Goal: Task Accomplishment & Management: Manage account settings

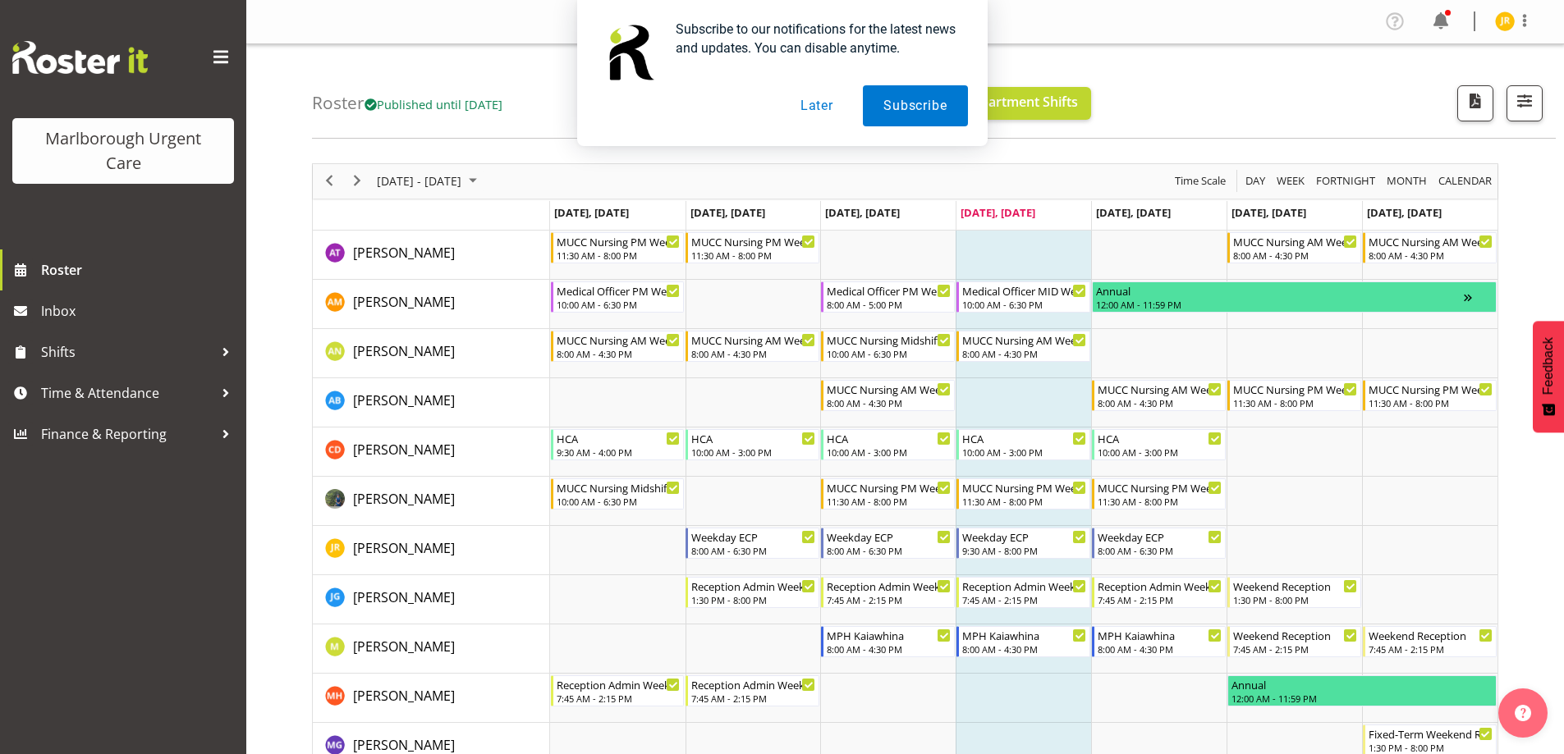
click at [820, 109] on button "Later" at bounding box center [817, 105] width 74 height 41
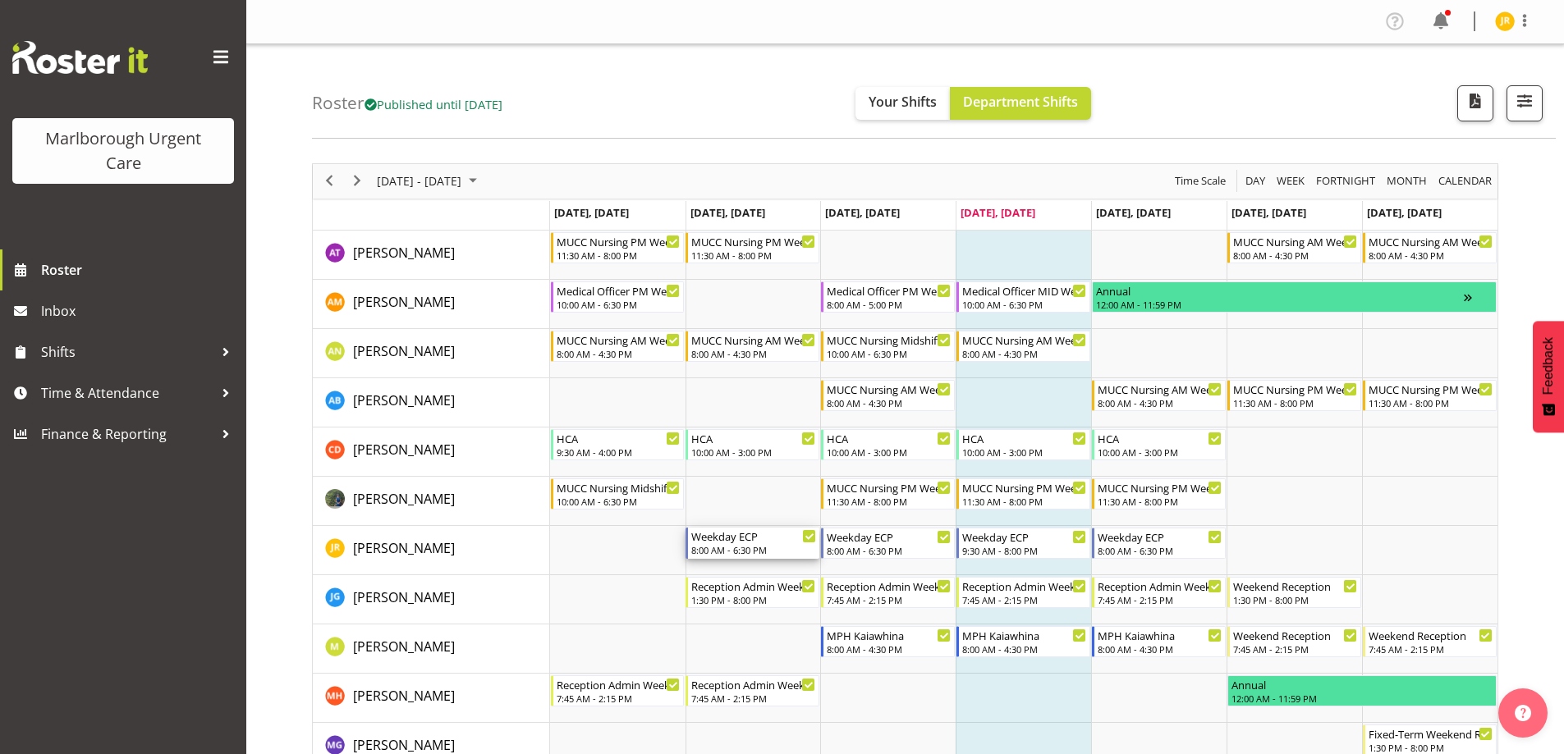
click at [746, 548] on div "8:00 AM - 6:30 PM" at bounding box center [753, 549] width 125 height 13
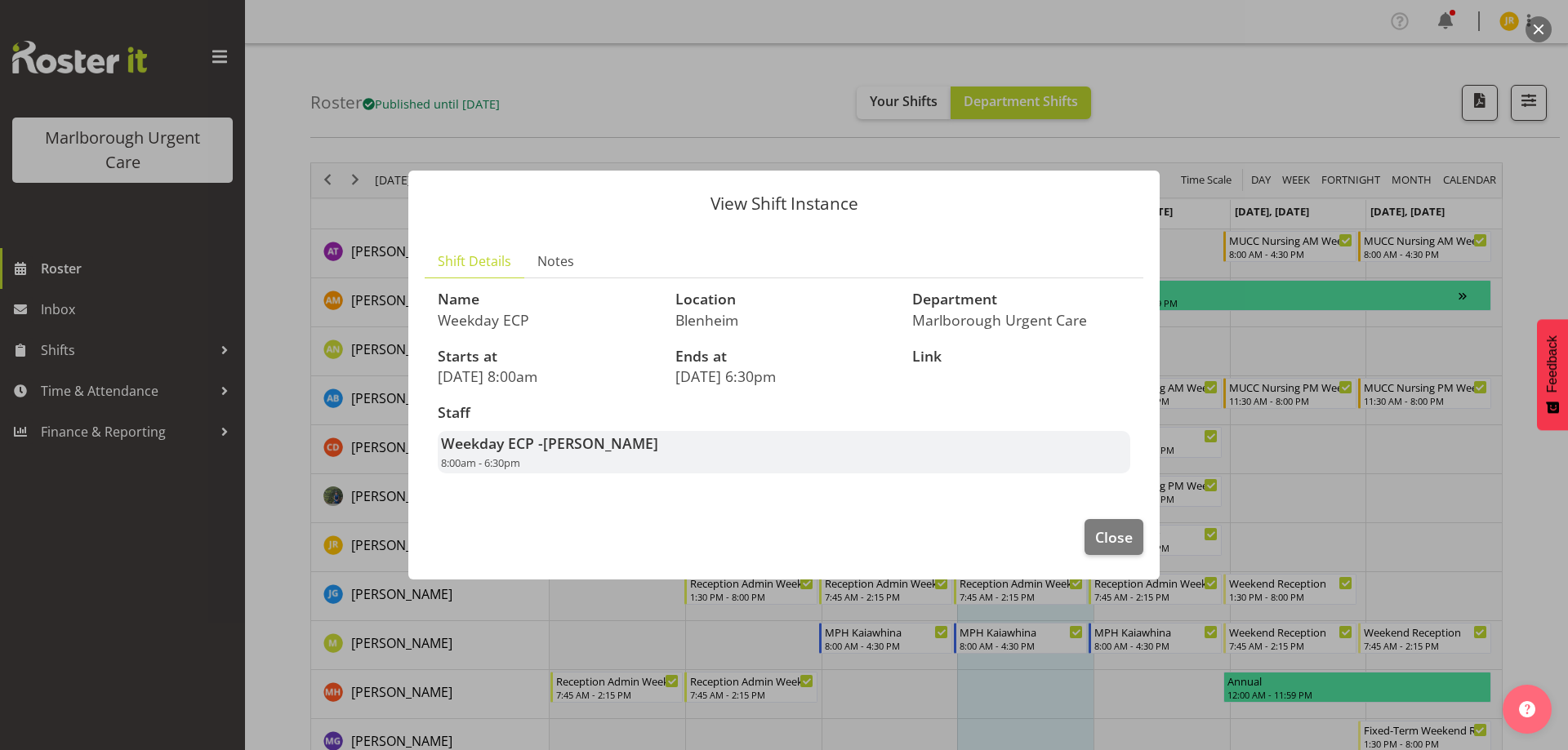
click at [483, 255] on span "Shift Details" at bounding box center [475, 262] width 74 height 20
click at [551, 258] on span "Notes" at bounding box center [555, 262] width 37 height 20
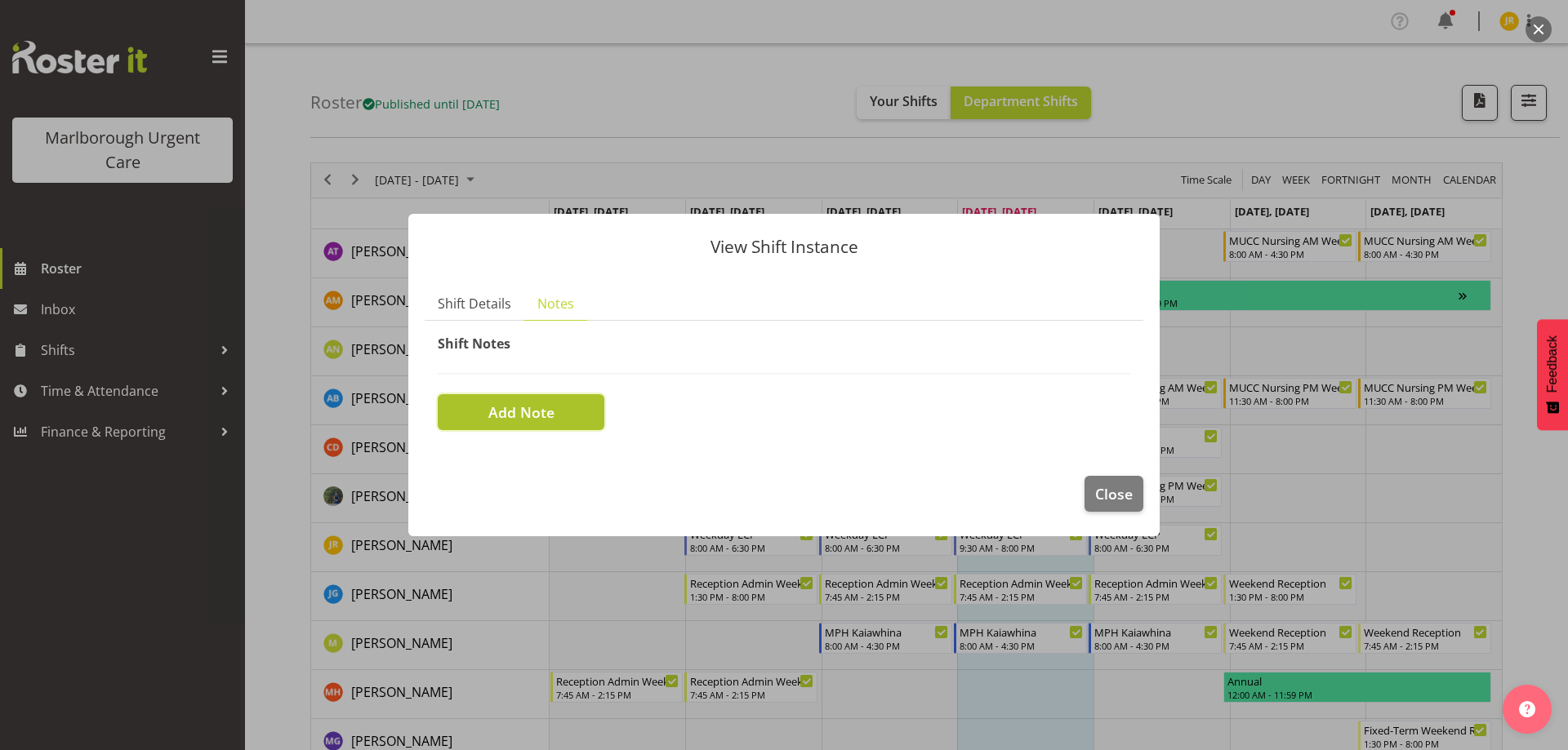
click at [545, 413] on span "Add Note" at bounding box center [521, 412] width 67 height 21
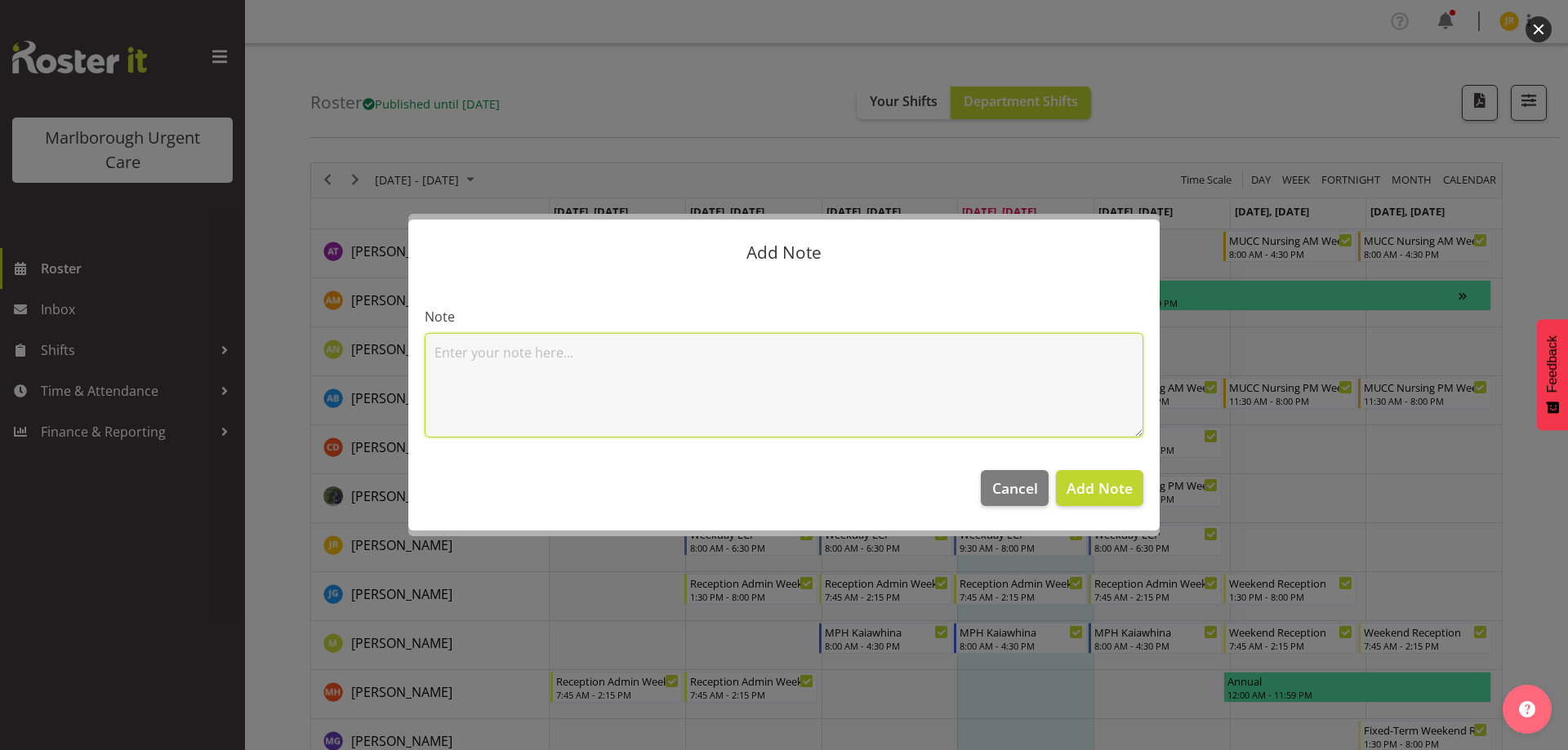
click at [543, 350] on textarea at bounding box center [784, 385] width 718 height 104
click at [525, 355] on textarea "Late finish 200hrs" at bounding box center [784, 385] width 718 height 104
type textarea "Late finish 2000hrs"
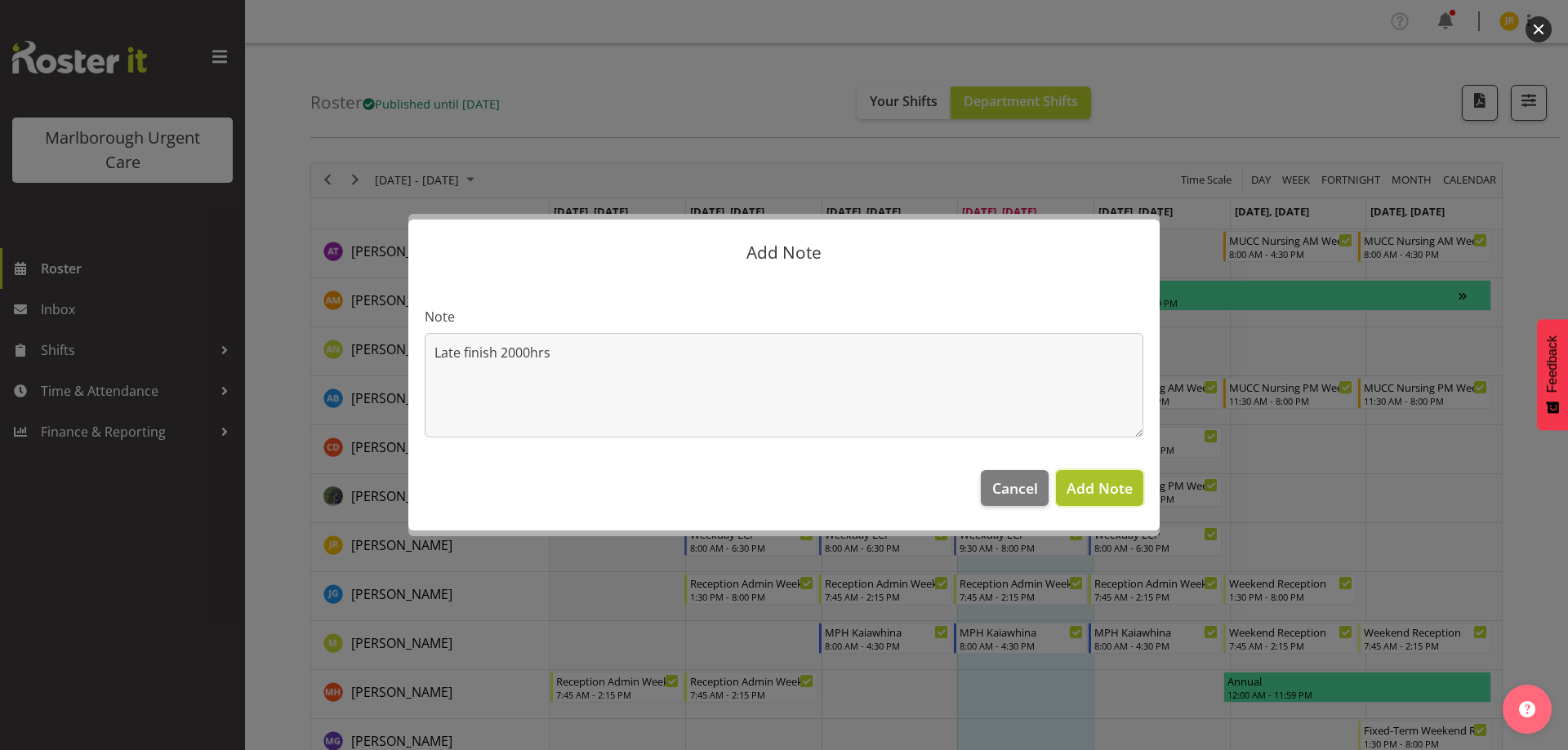
click at [1109, 485] on span "Add Note" at bounding box center [1099, 488] width 67 height 20
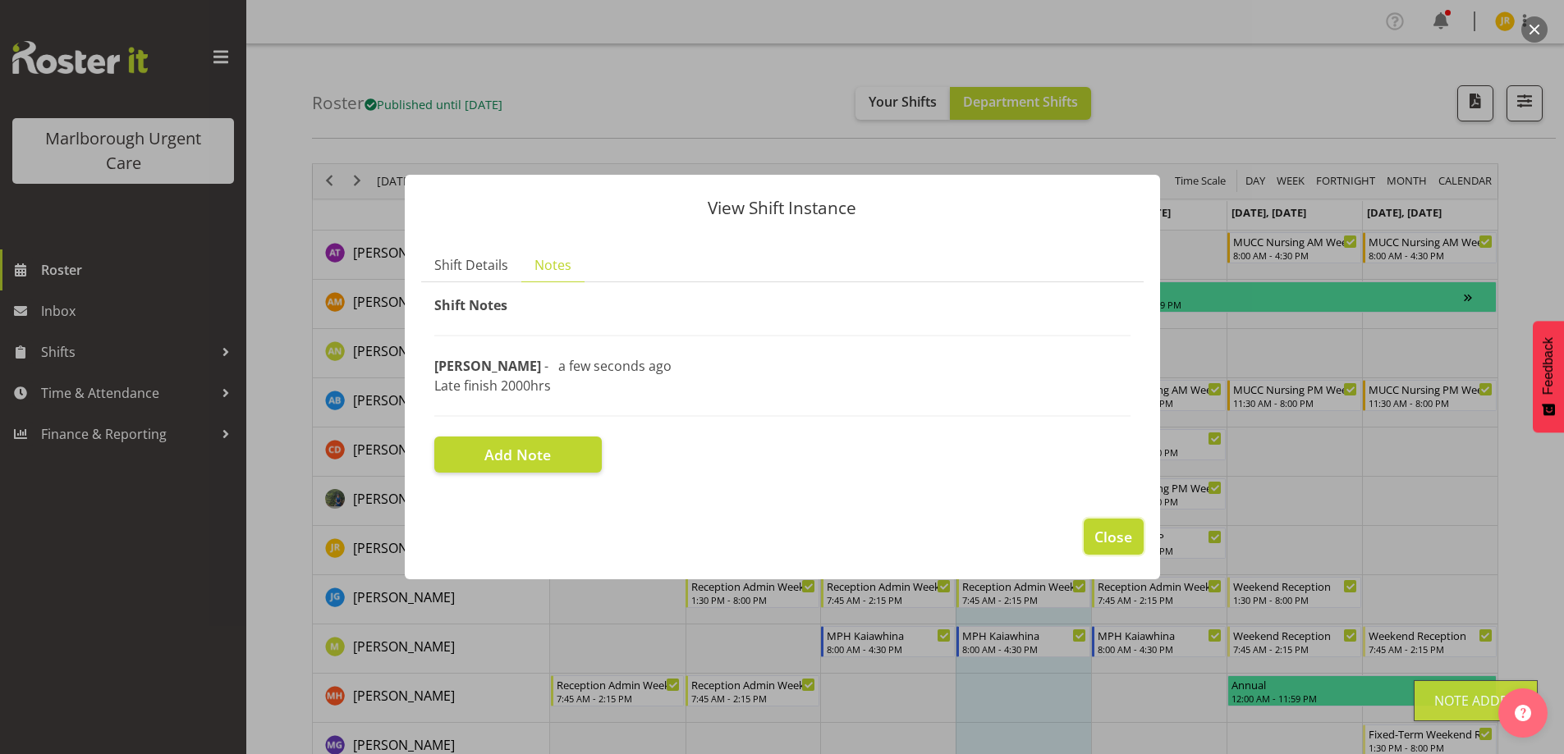
click at [1115, 541] on span "Close" at bounding box center [1113, 536] width 38 height 21
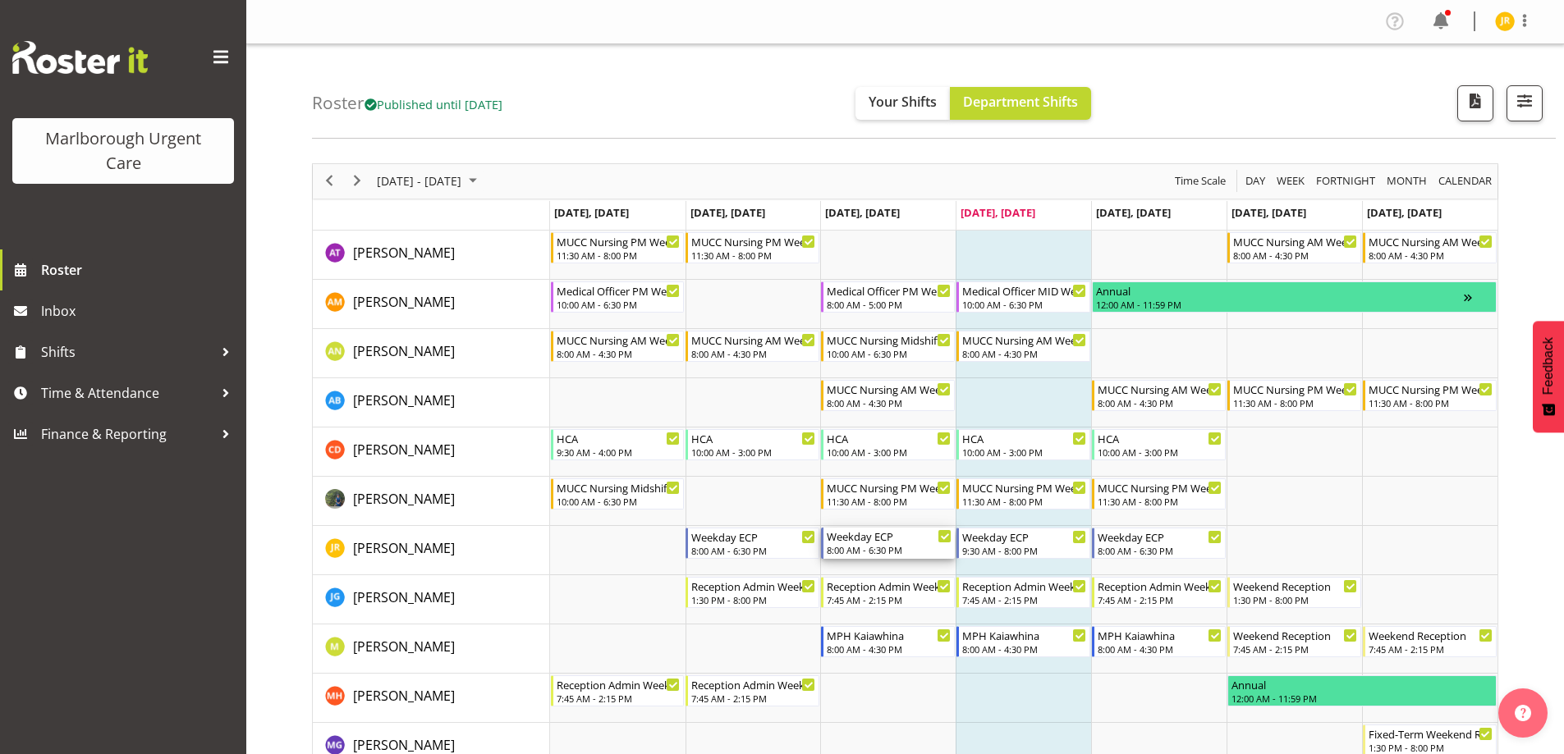
click at [861, 549] on div "8:00 AM - 6:30 PM" at bounding box center [889, 549] width 125 height 13
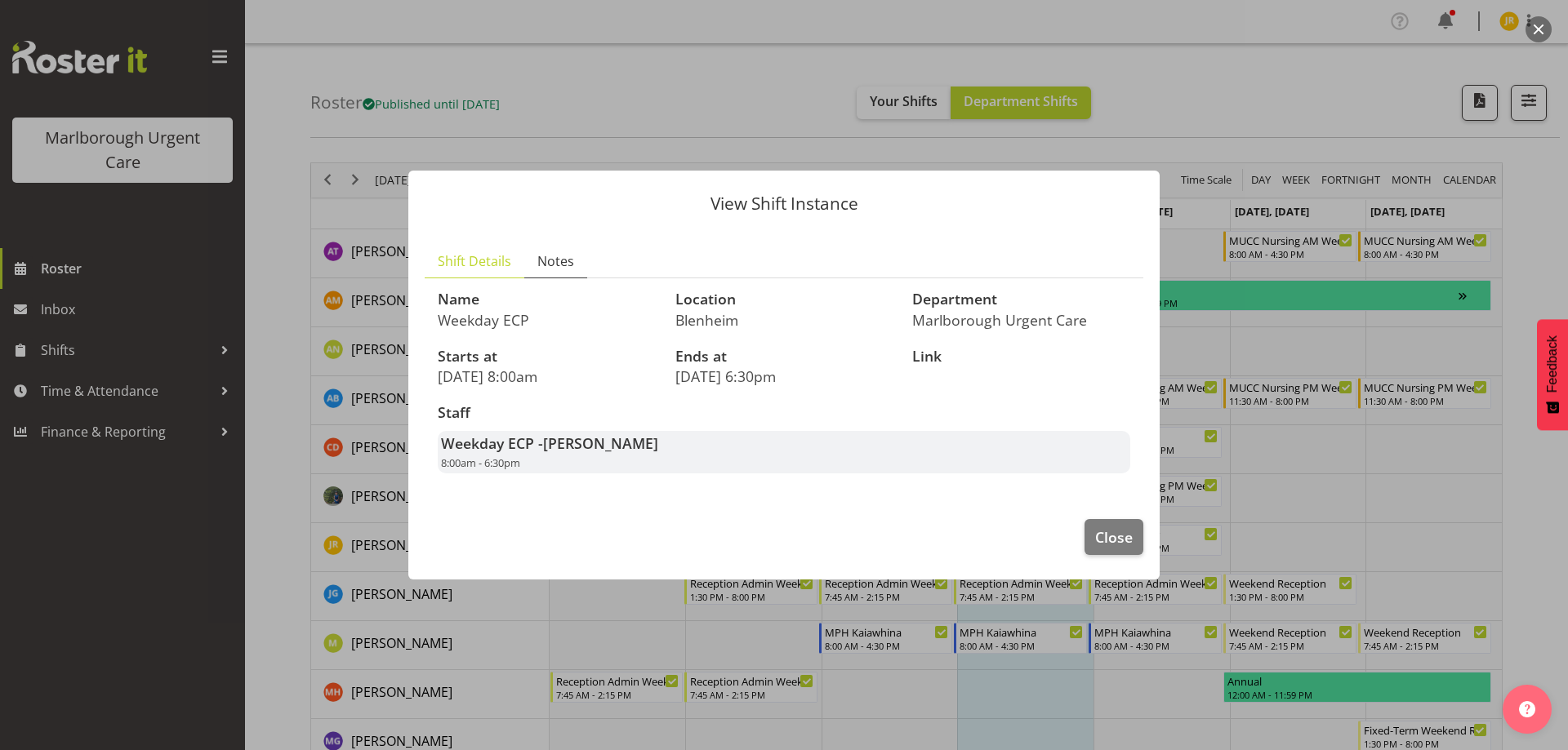
click at [548, 255] on span "Notes" at bounding box center [555, 262] width 37 height 20
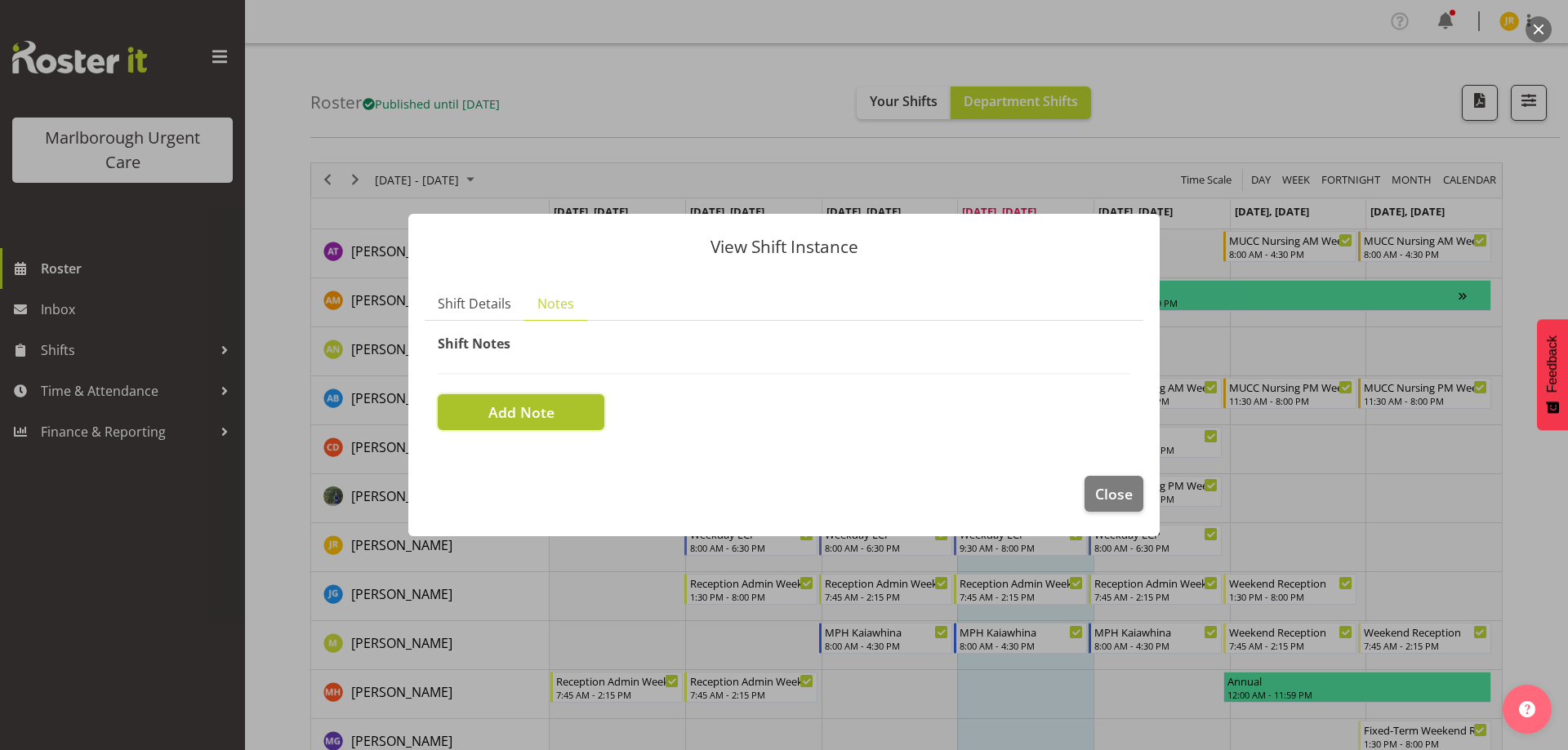
click at [541, 407] on span "Add Note" at bounding box center [521, 412] width 67 height 21
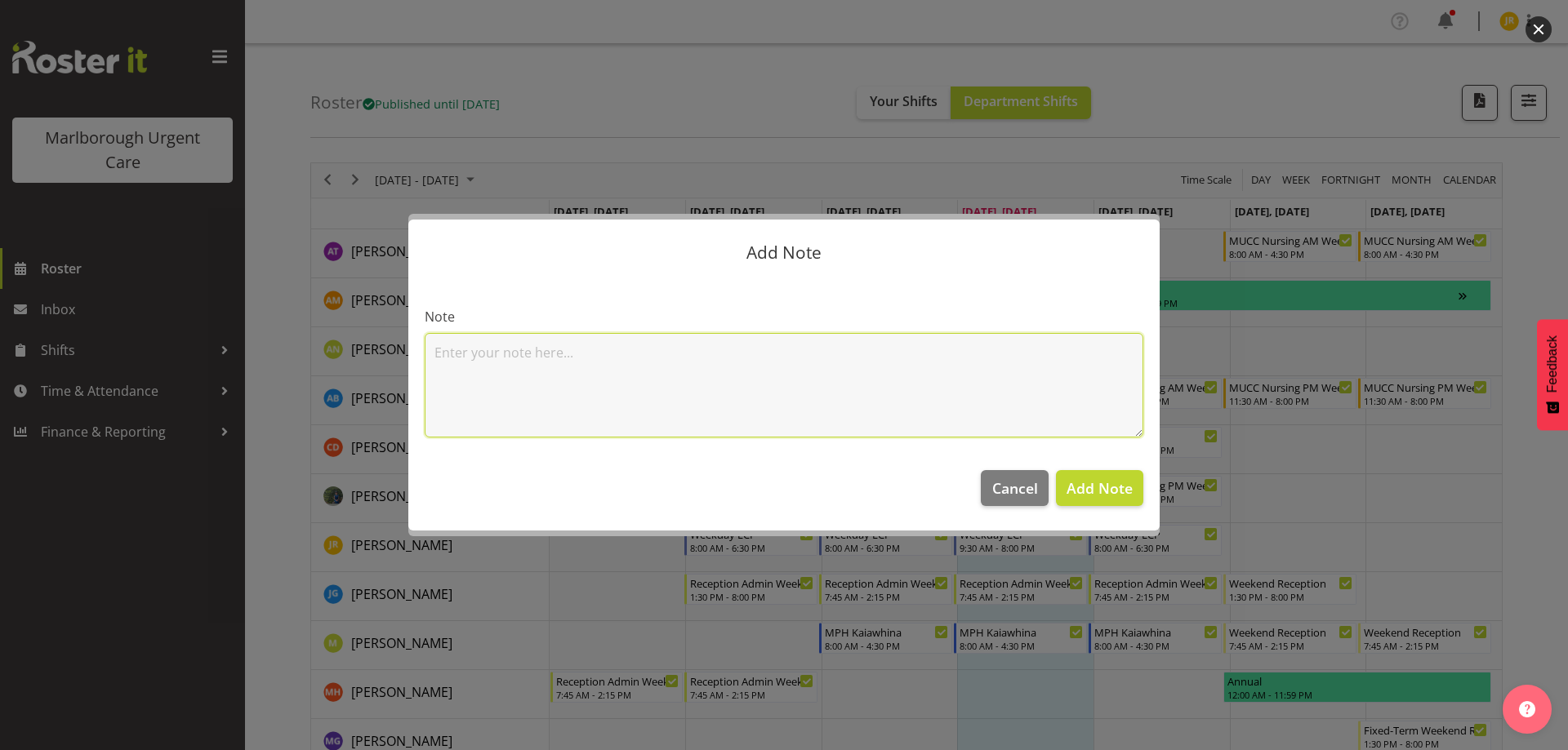
click at [502, 356] on textarea at bounding box center [784, 385] width 718 height 104
type textarea "Late finish 2000hrs"
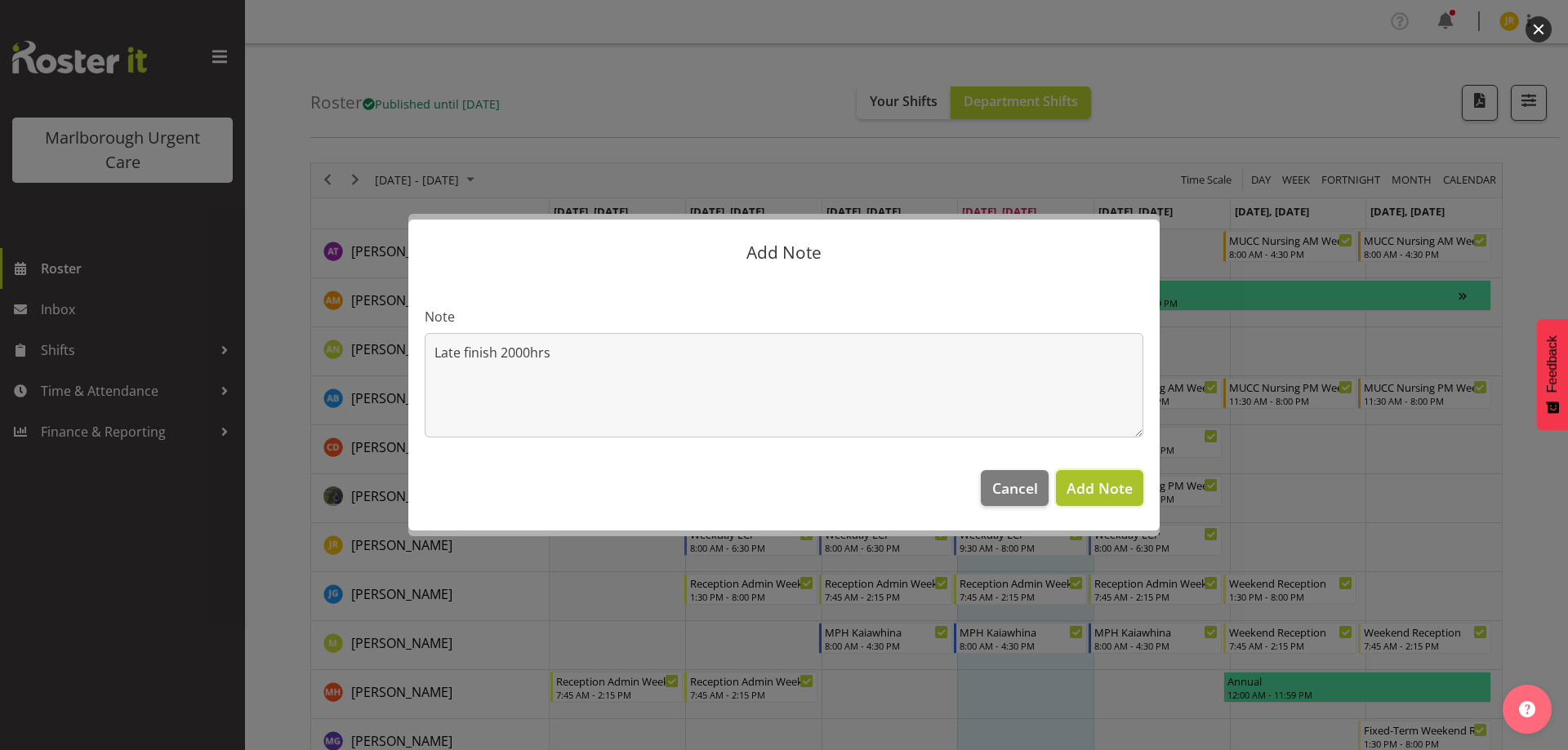
click at [1100, 495] on span "Add Note" at bounding box center [1099, 488] width 67 height 20
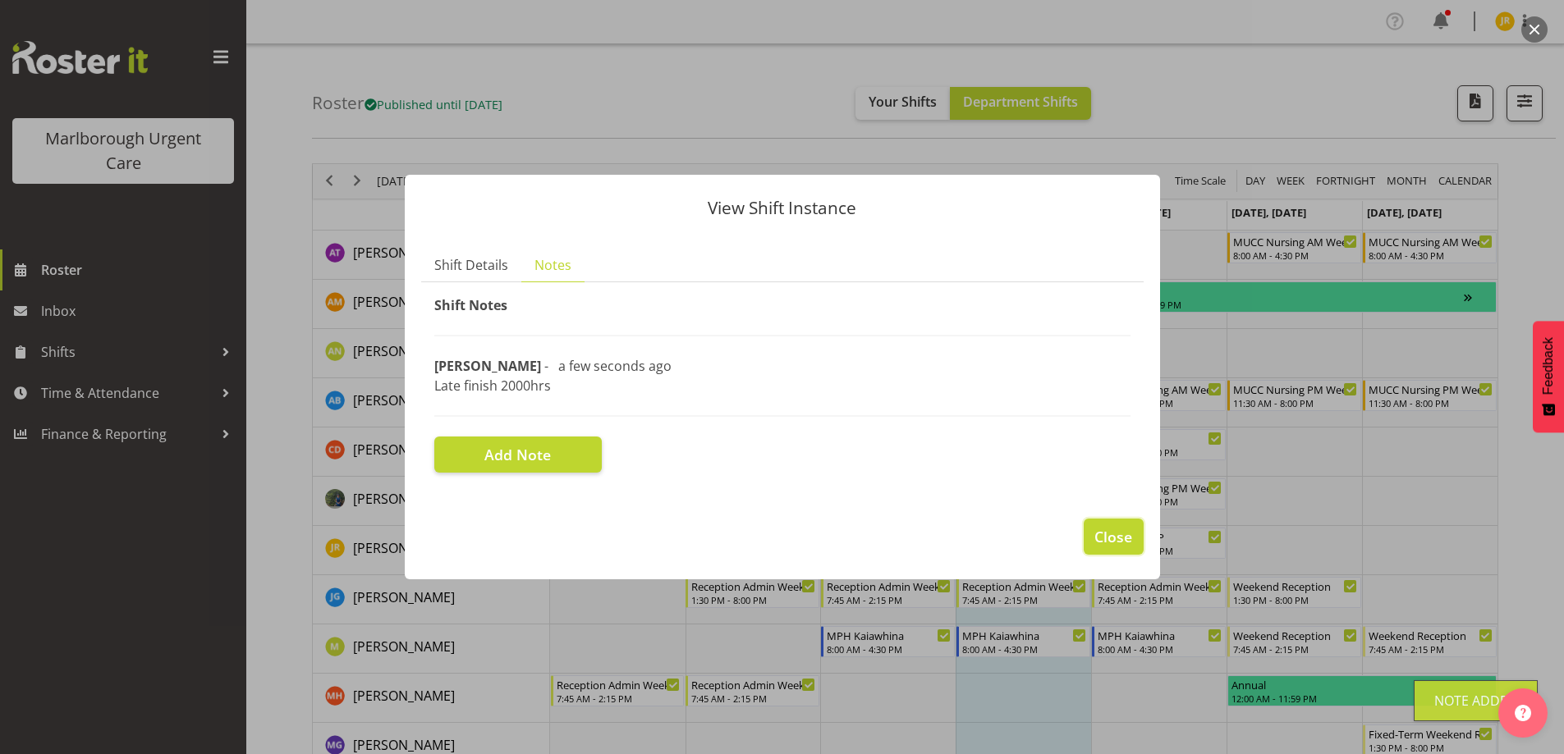
click at [1121, 535] on span "Close" at bounding box center [1113, 536] width 38 height 21
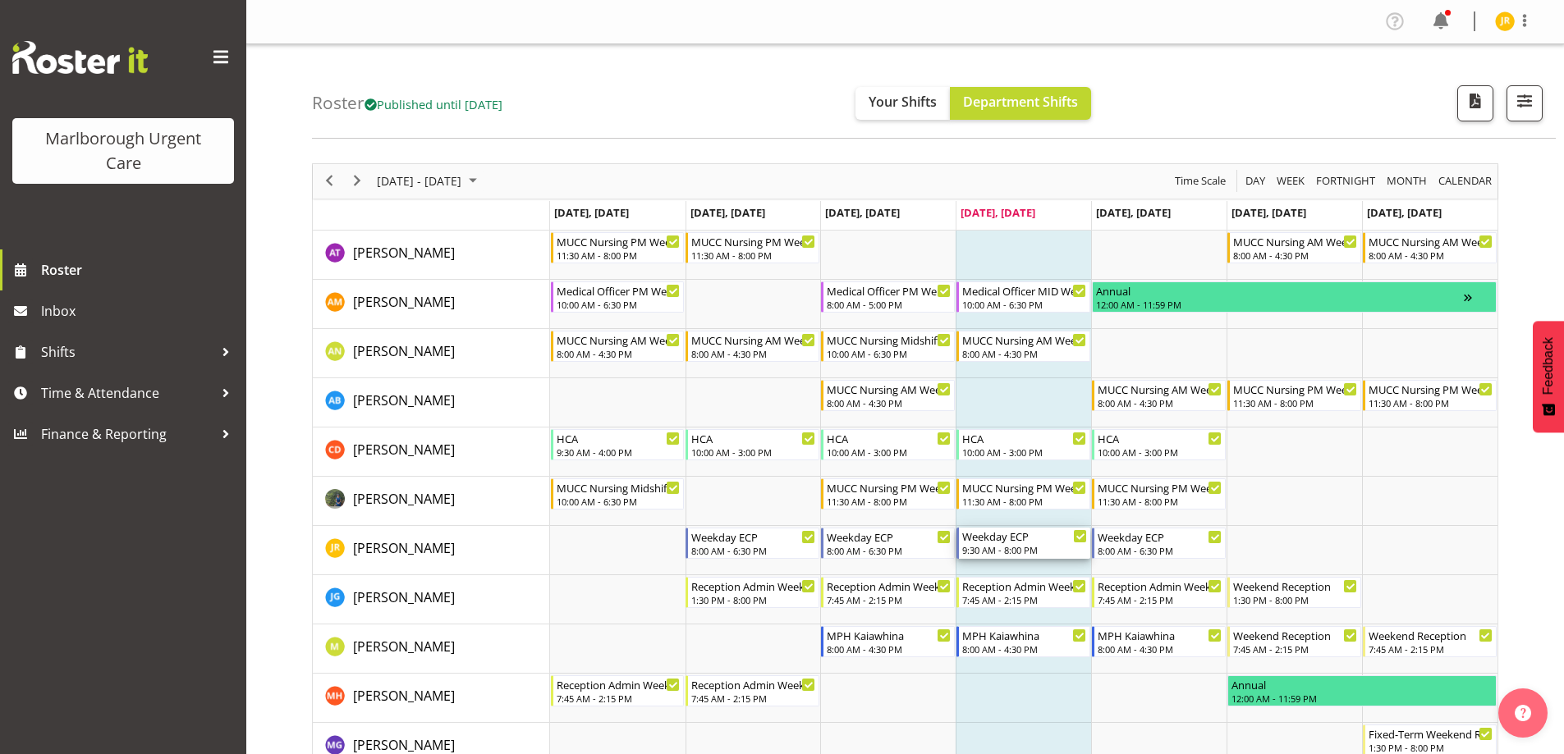
click at [1005, 549] on div "9:30 AM - 8:00 PM" at bounding box center [1024, 549] width 125 height 13
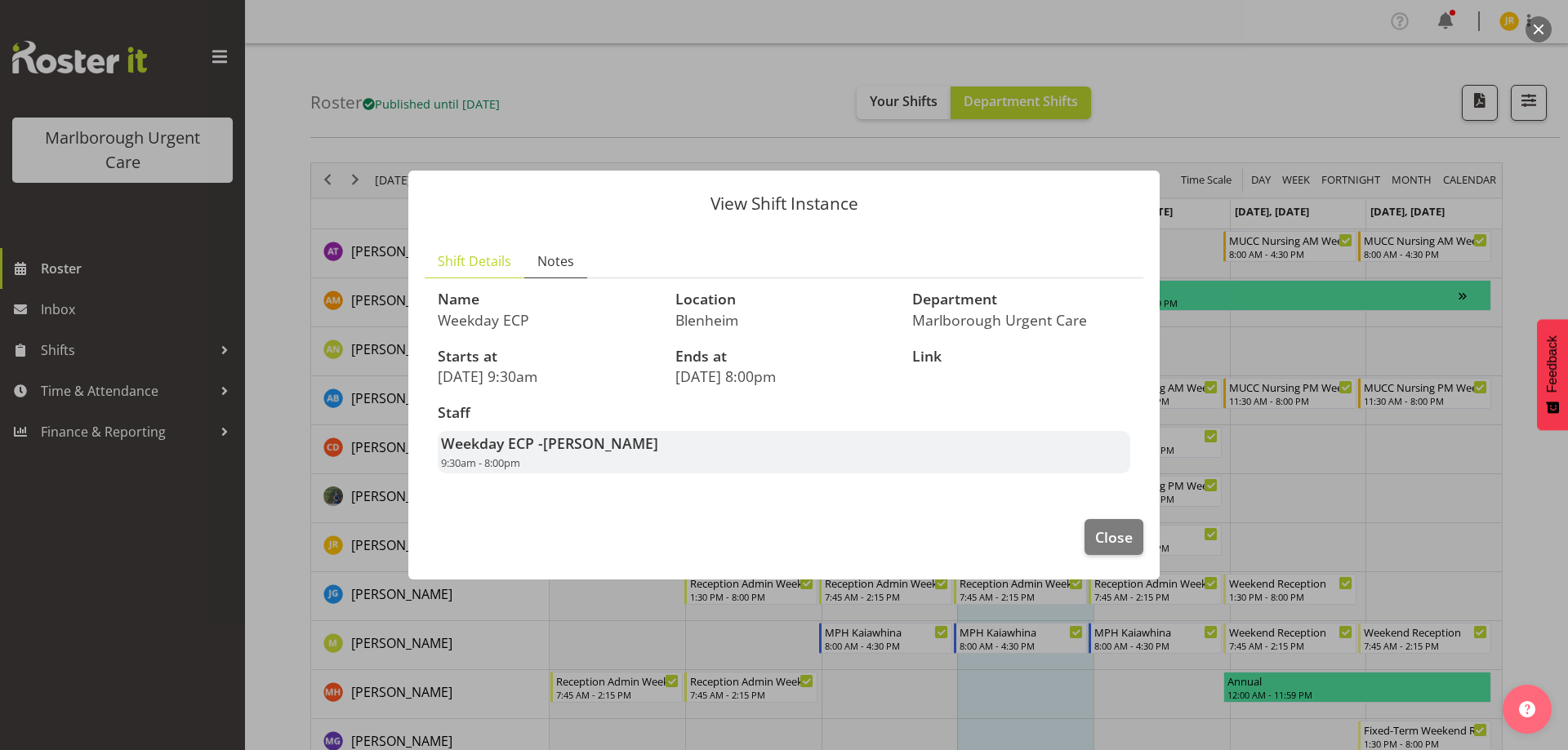
click at [554, 258] on span "Notes" at bounding box center [555, 262] width 37 height 20
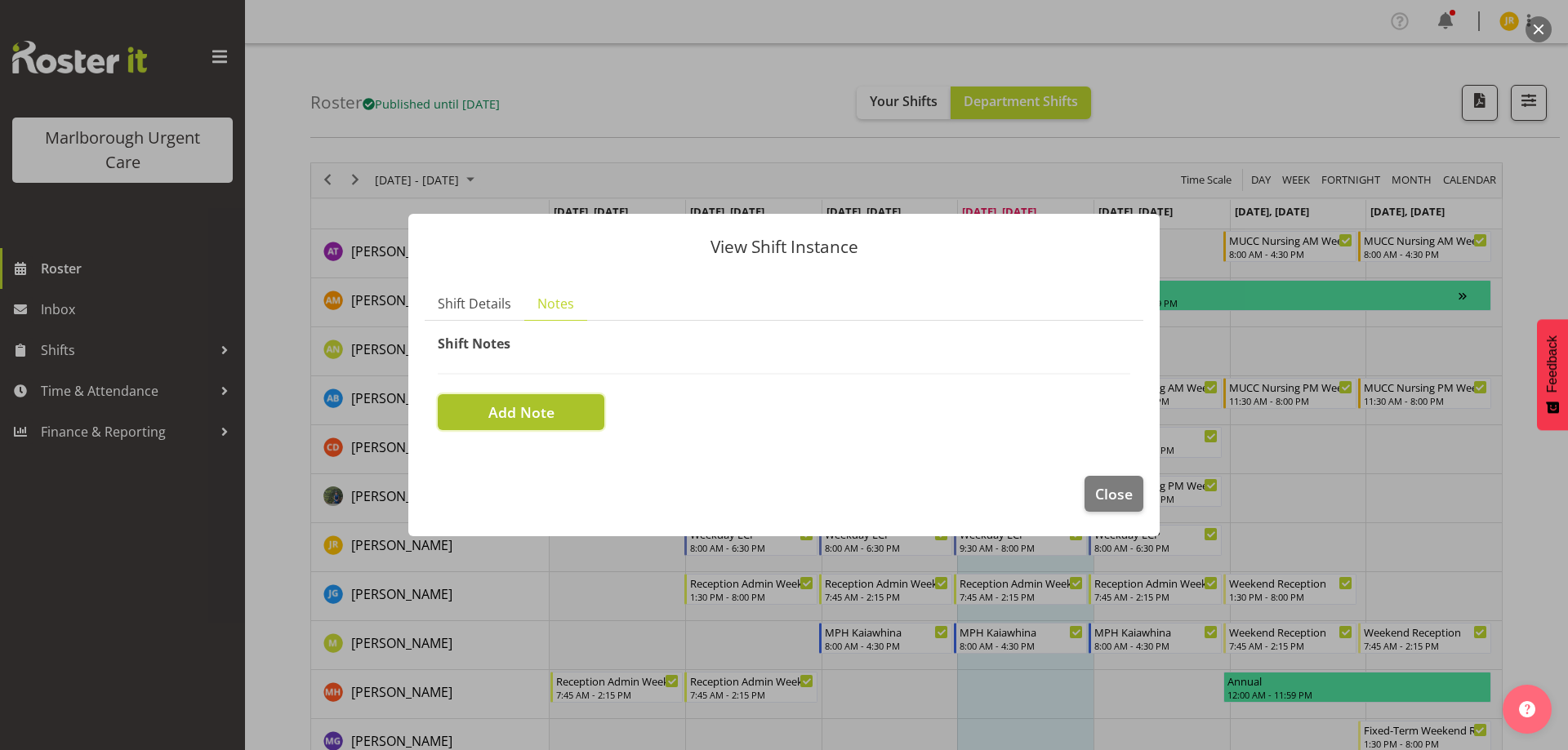
click at [531, 413] on span "Add Note" at bounding box center [521, 412] width 67 height 21
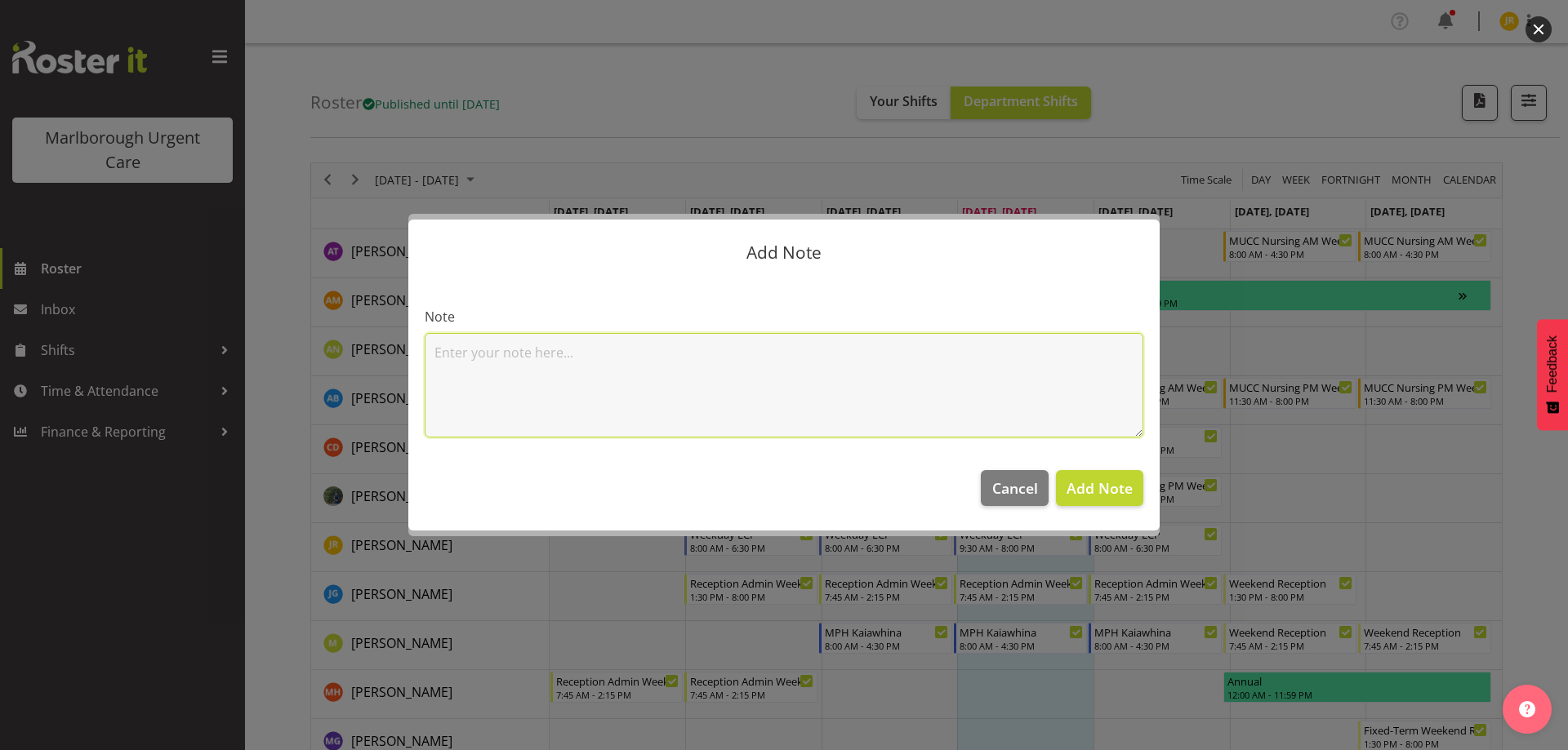
click at [505, 344] on textarea at bounding box center [784, 385] width 718 height 104
type textarea "Early start 0800hrs"
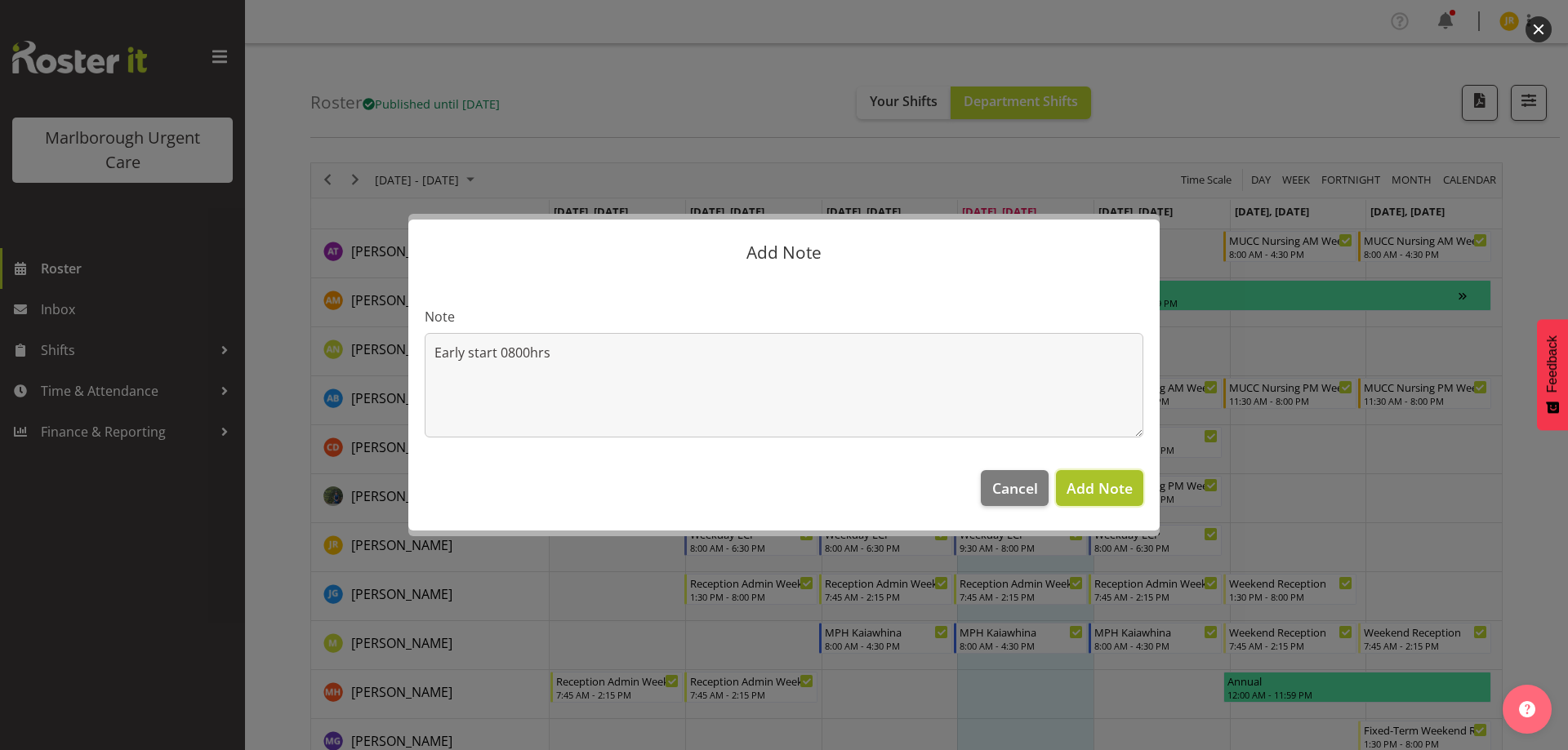
click at [1108, 489] on span "Add Note" at bounding box center [1099, 488] width 67 height 20
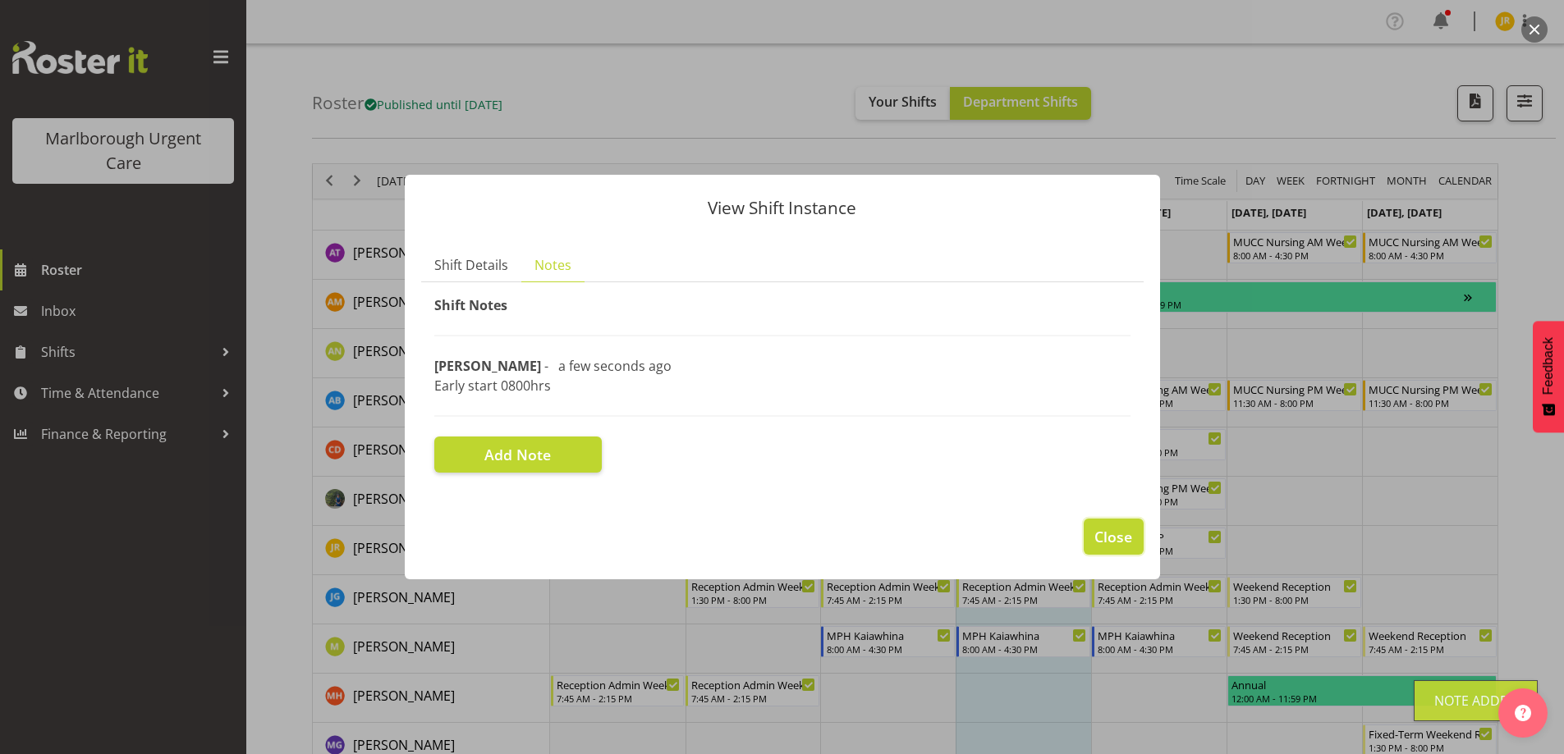
click at [1112, 530] on span "Close" at bounding box center [1113, 536] width 38 height 21
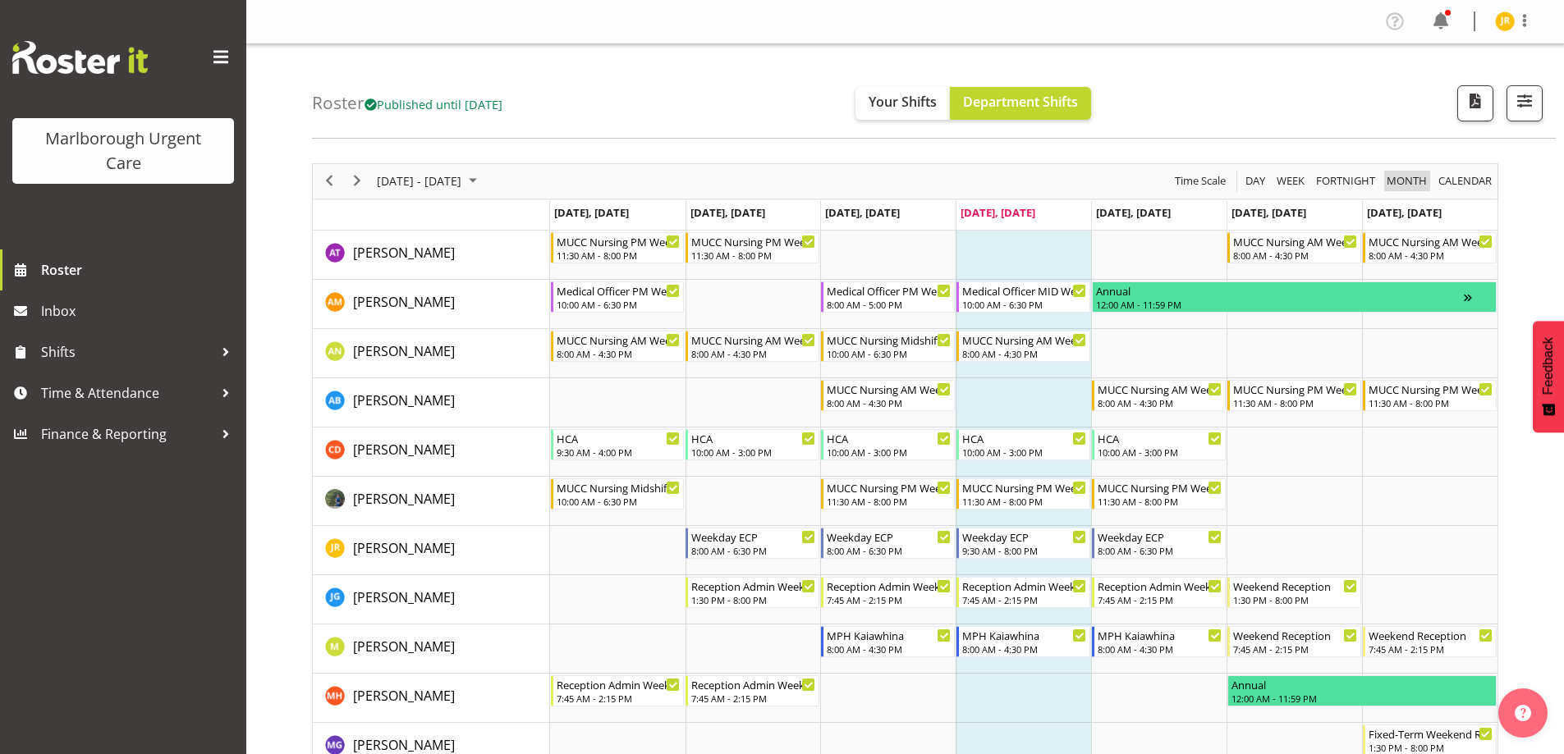
drag, startPoint x: 1417, startPoint y: 184, endPoint x: 1270, endPoint y: 291, distance: 181.6
click at [1417, 184] on span "Month" at bounding box center [1407, 181] width 44 height 21
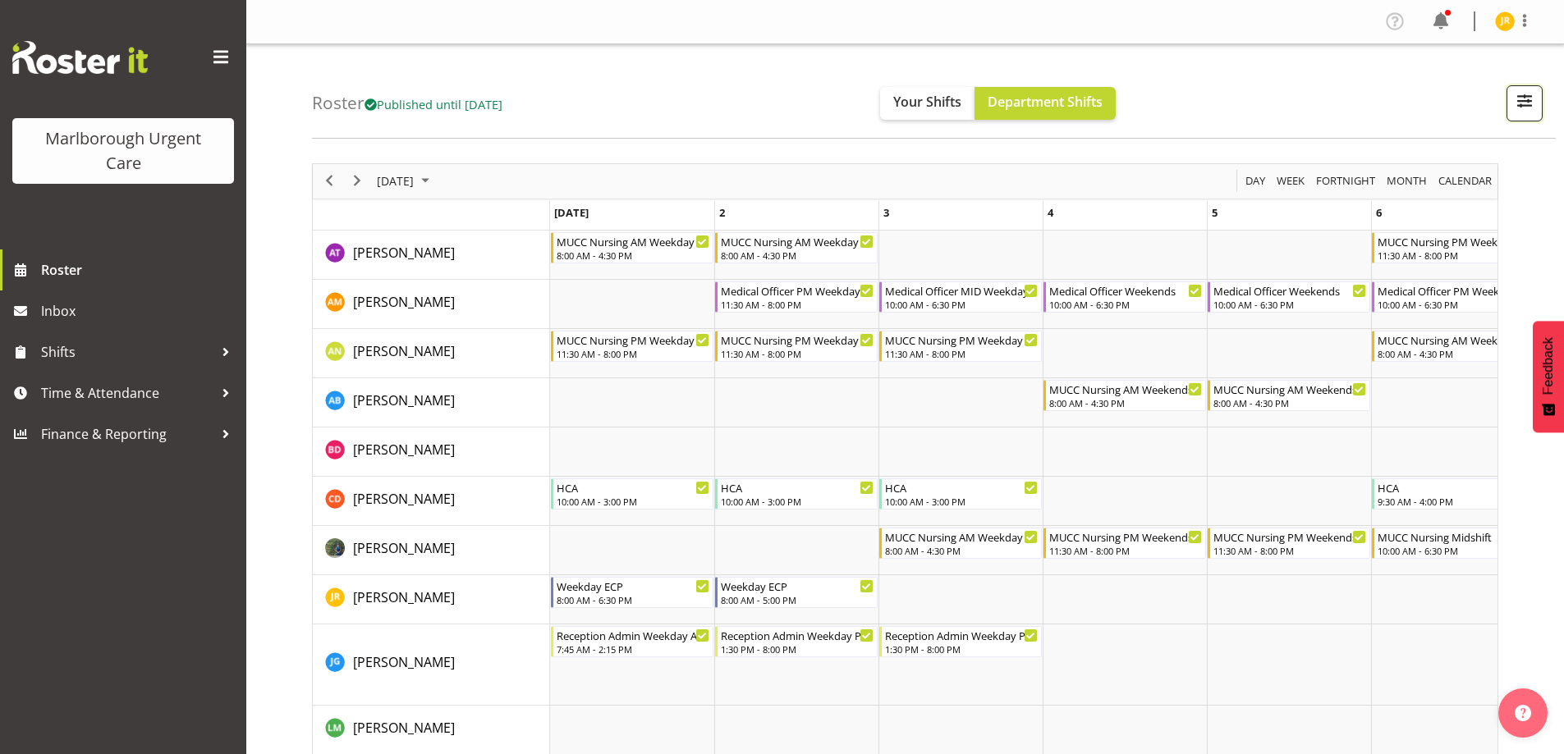
click at [1524, 102] on span "button" at bounding box center [1524, 100] width 21 height 21
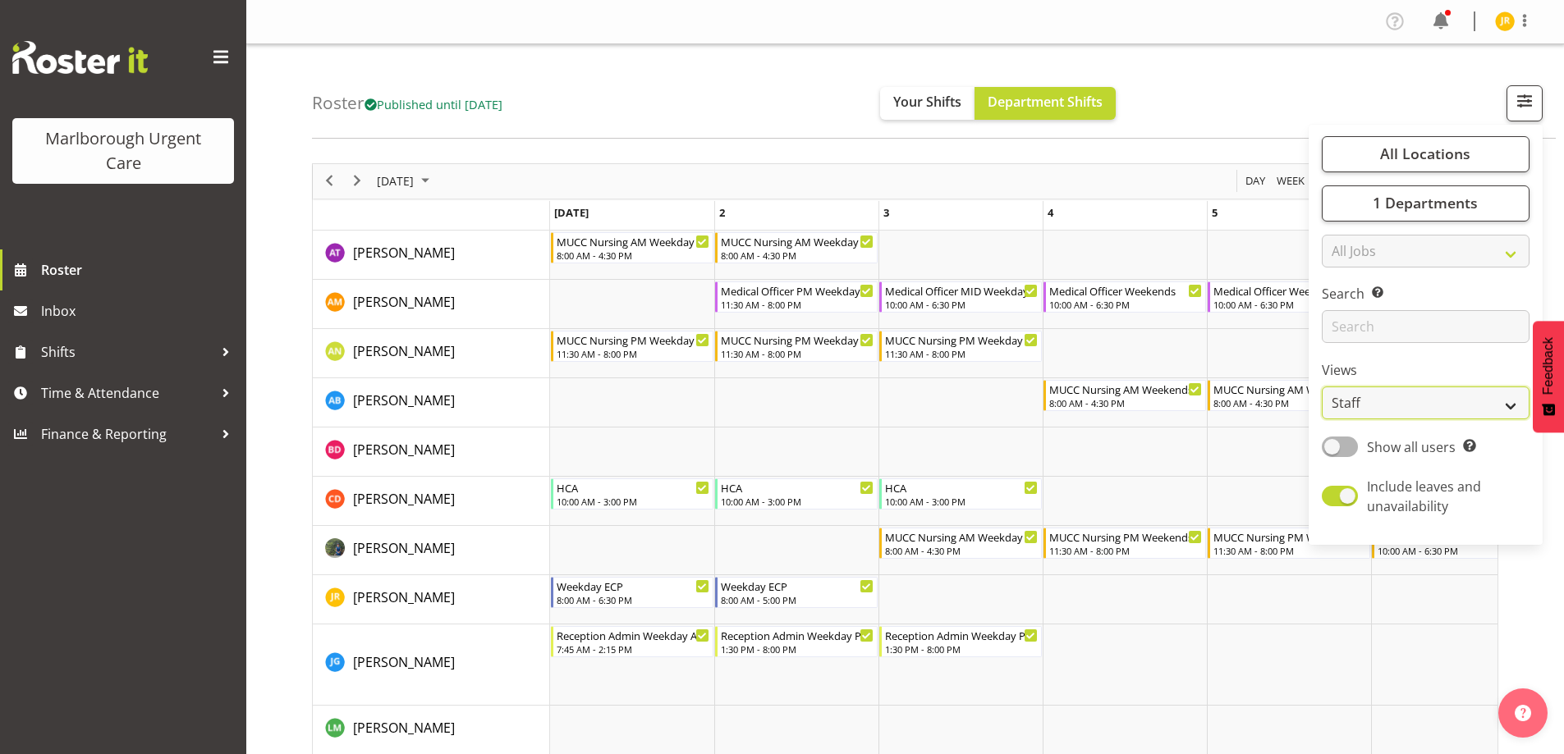
click at [1498, 406] on select "Staff Role Shift - Horizontal Shift - Vertical Staff - Location" at bounding box center [1426, 403] width 208 height 33
click at [1448, 365] on label "Views" at bounding box center [1426, 370] width 208 height 20
click at [935, 92] on button "Your Shifts" at bounding box center [927, 103] width 94 height 33
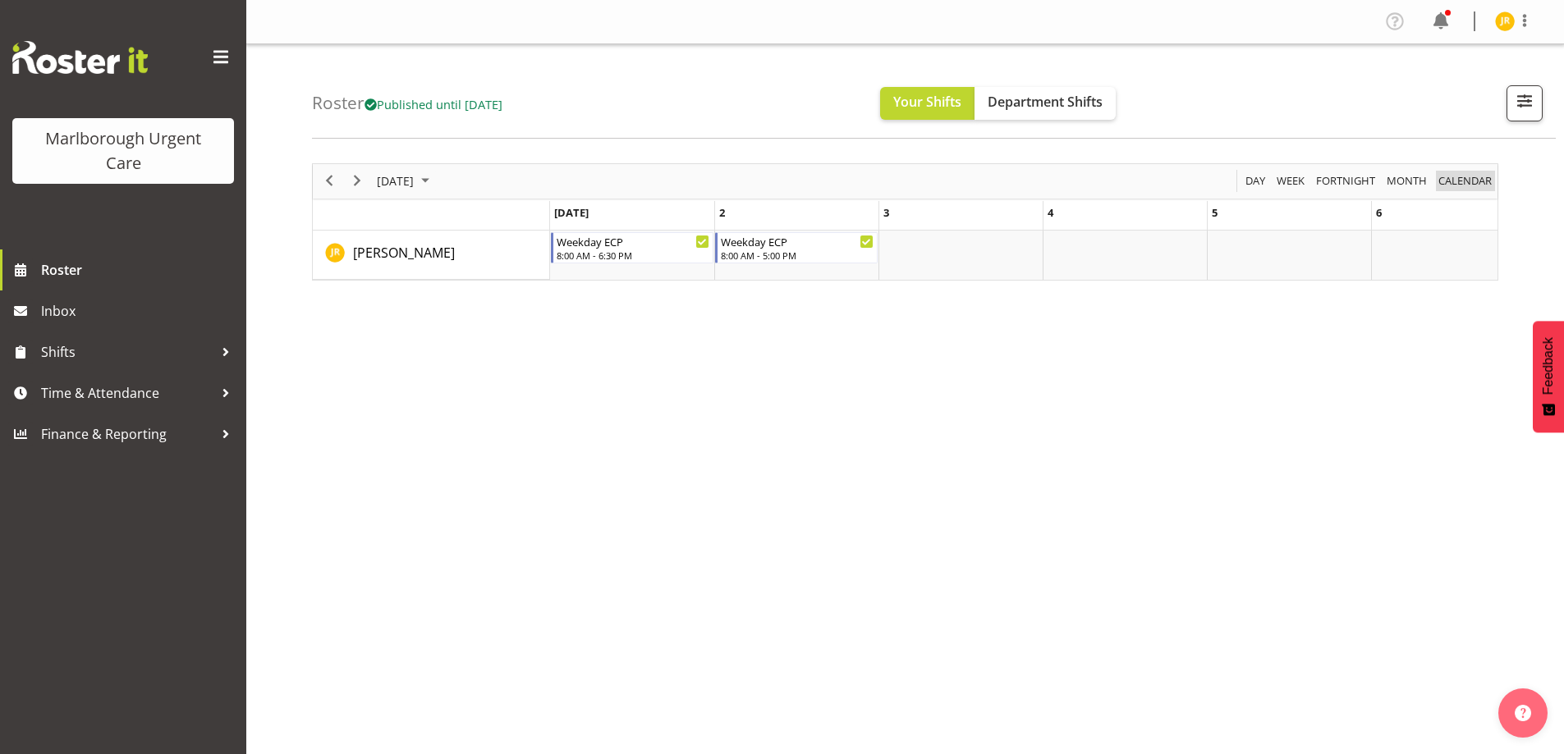
click at [1462, 174] on span "calendar" at bounding box center [1465, 181] width 57 height 21
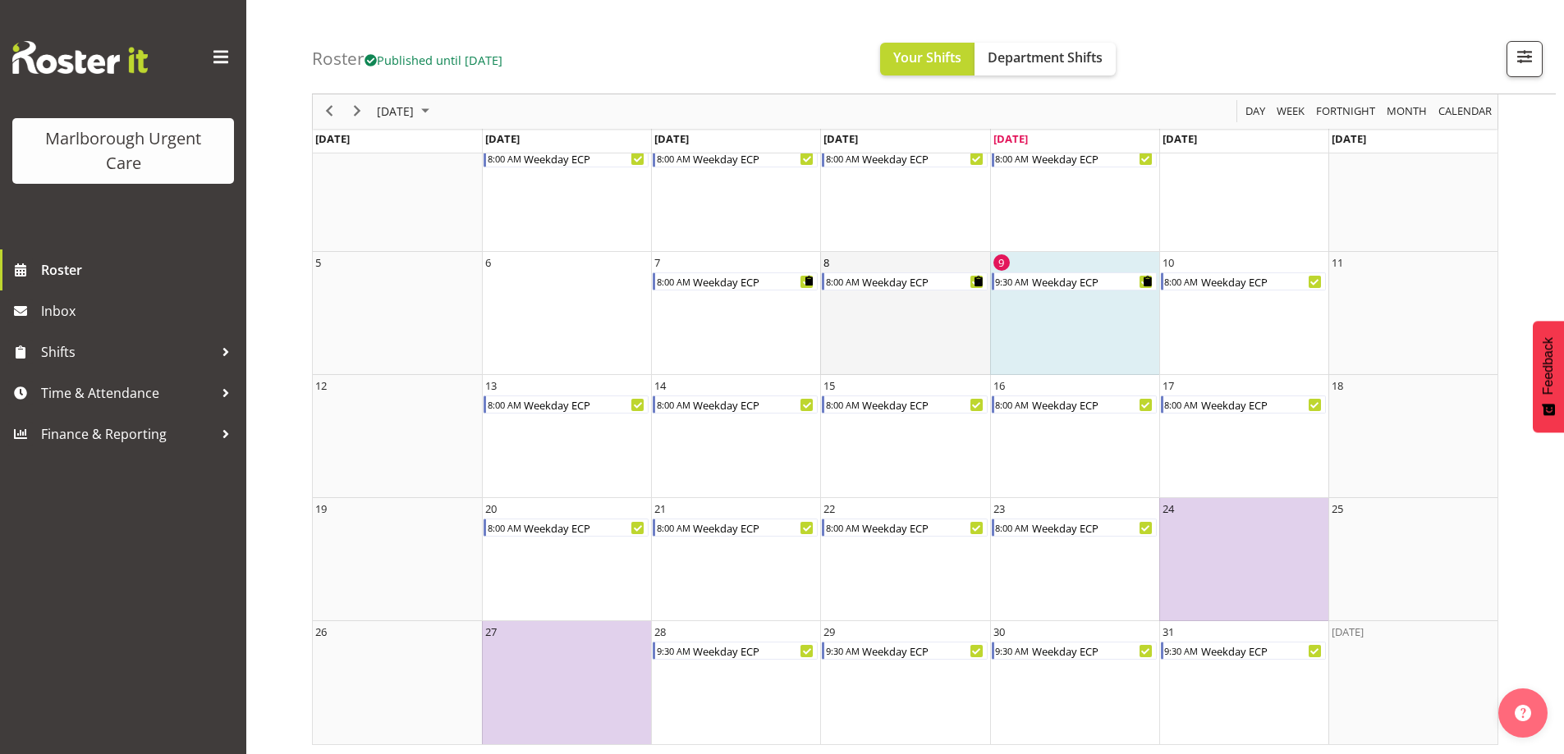
scroll to position [100, 0]
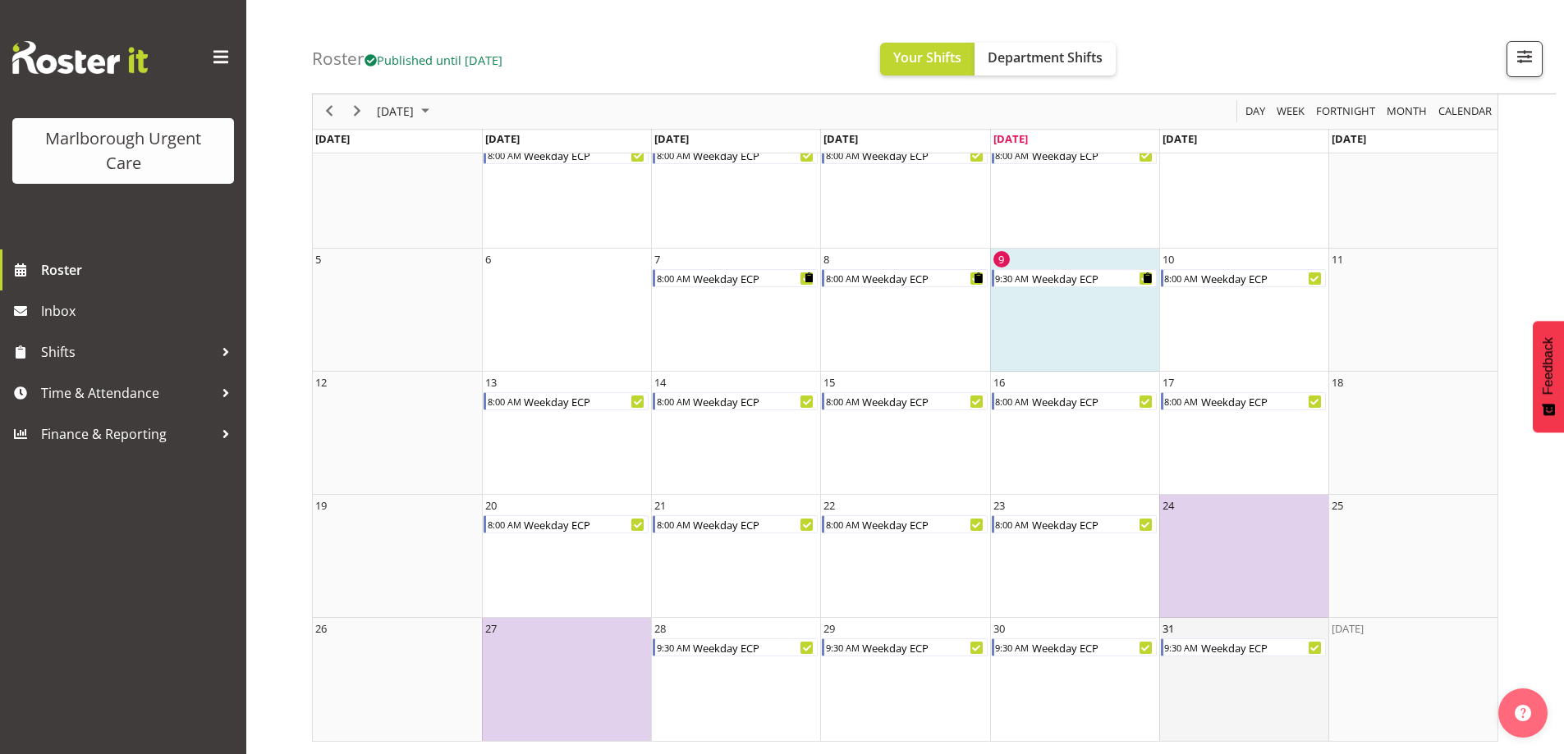
click at [1187, 672] on td "31 9:30 AM Weekday ECP" at bounding box center [1243, 679] width 169 height 123
click at [1205, 646] on div "Weekday ECP" at bounding box center [1262, 648] width 126 height 18
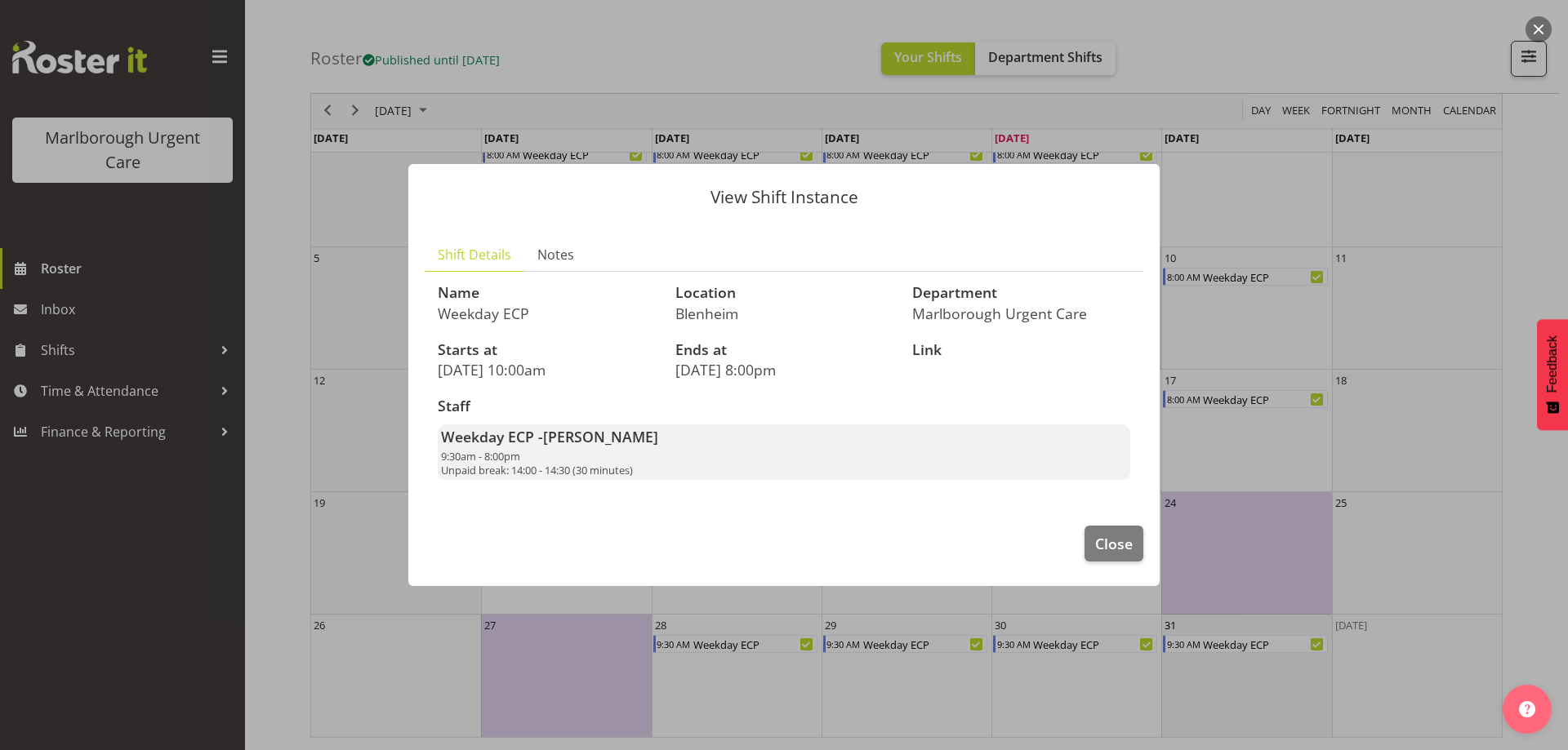
click at [1199, 643] on div at bounding box center [784, 375] width 1568 height 750
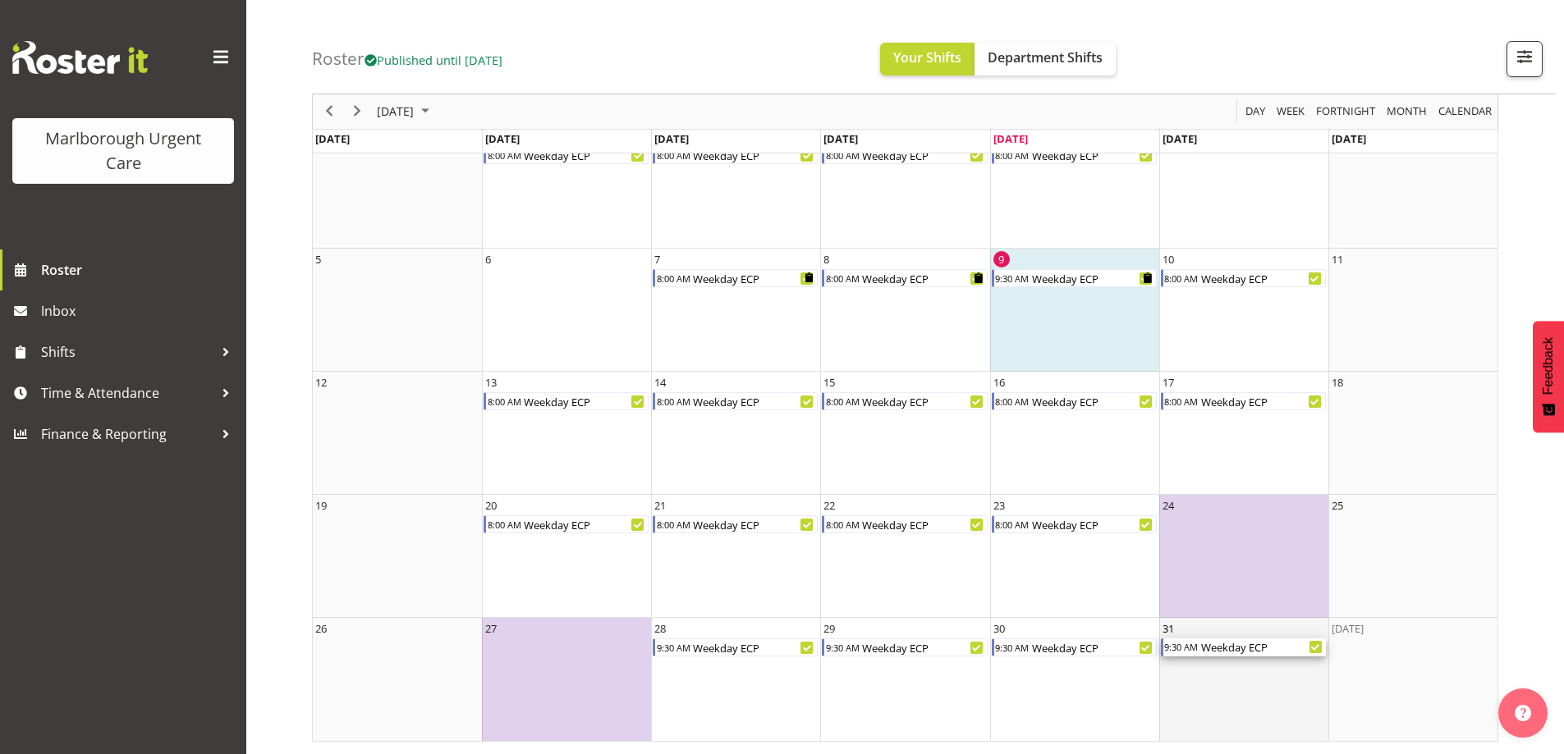
click at [1205, 646] on div "Weekday ECP" at bounding box center [1262, 648] width 126 height 18
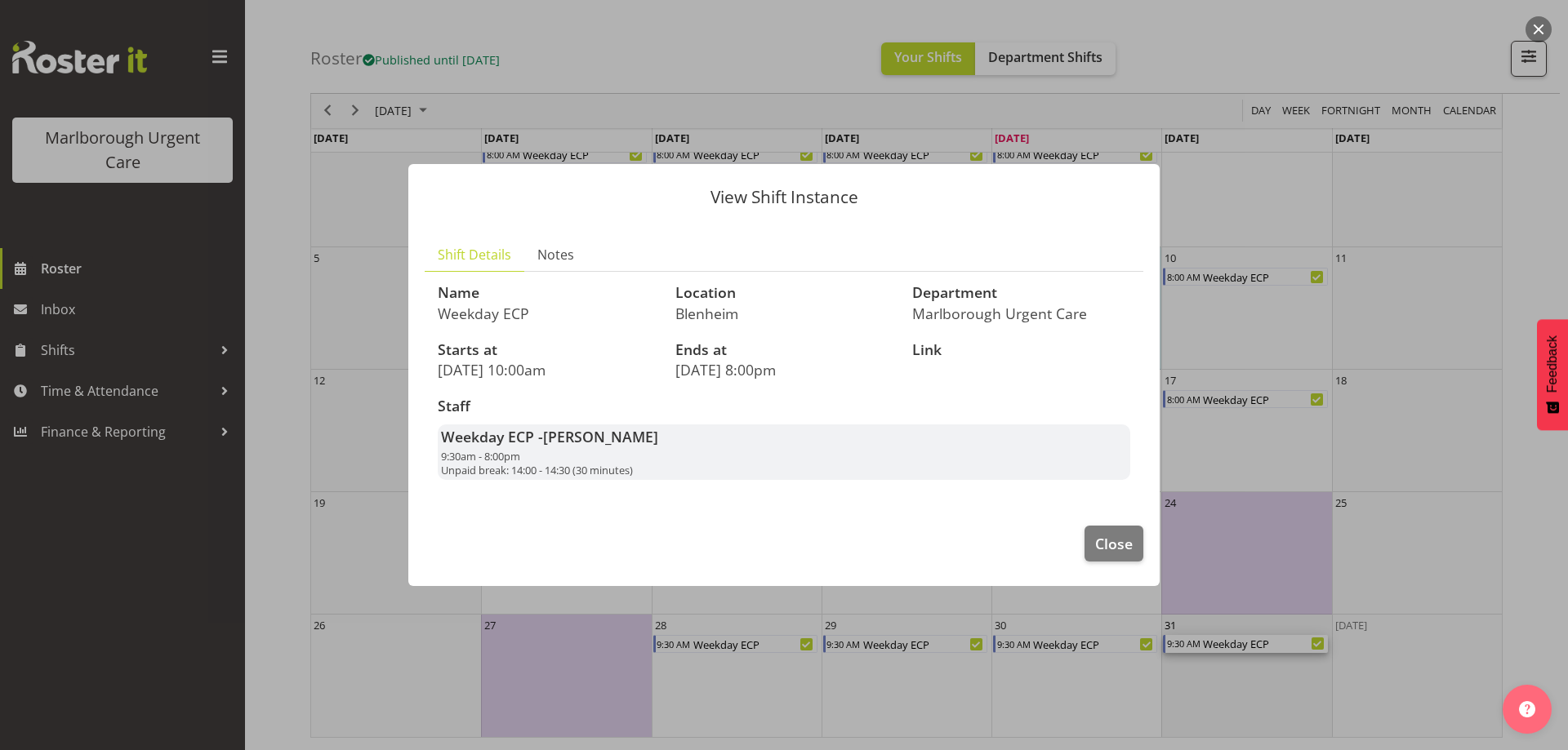
click at [1199, 643] on div at bounding box center [784, 375] width 1568 height 750
